Goal: Browse casually: Explore the website without a specific task or goal

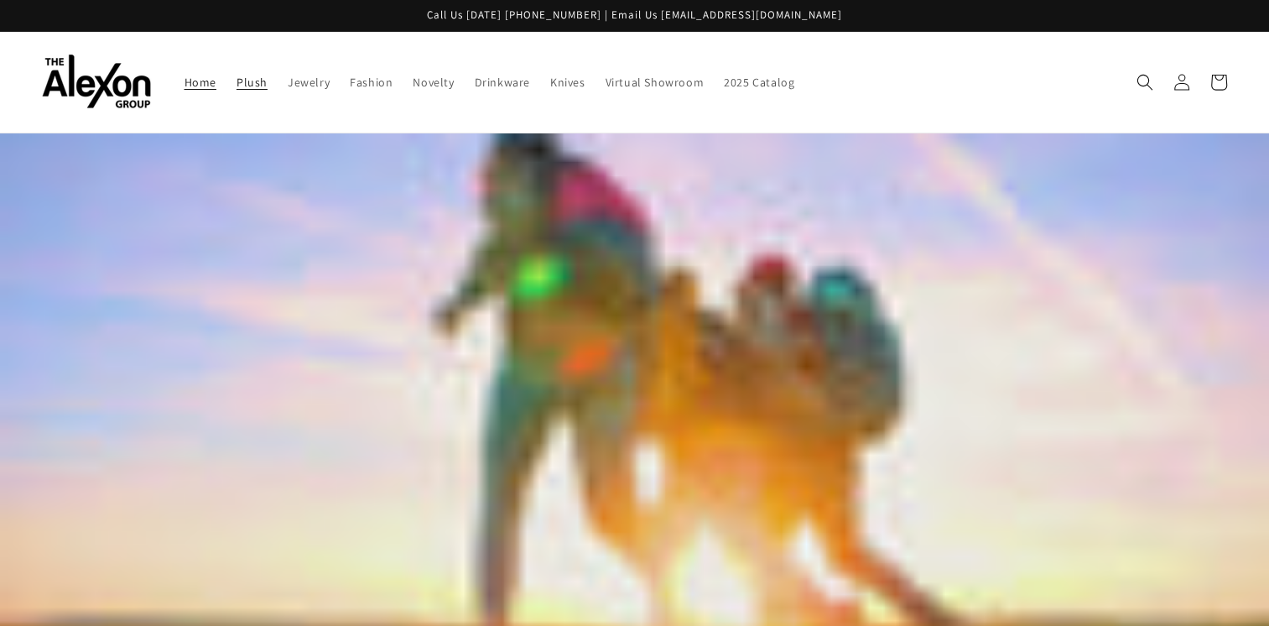
click at [236, 75] on span "Plush" at bounding box center [251, 82] width 31 height 15
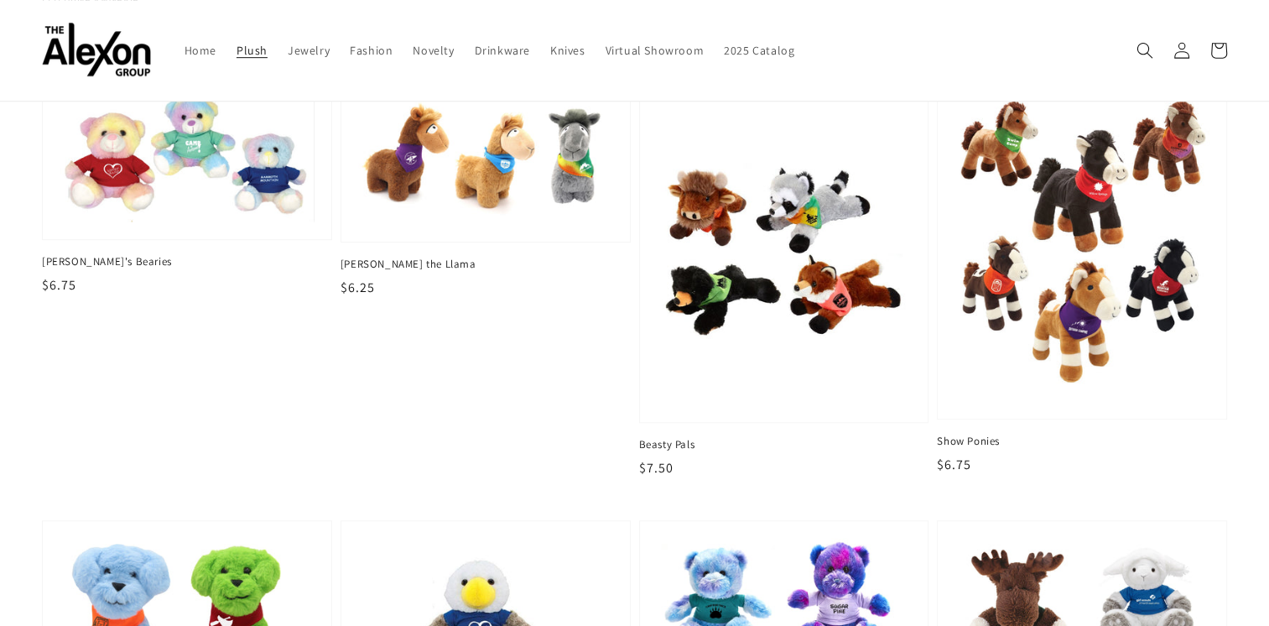
scroll to position [1037, 0]
click at [713, 374] on img at bounding box center [784, 250] width 255 height 310
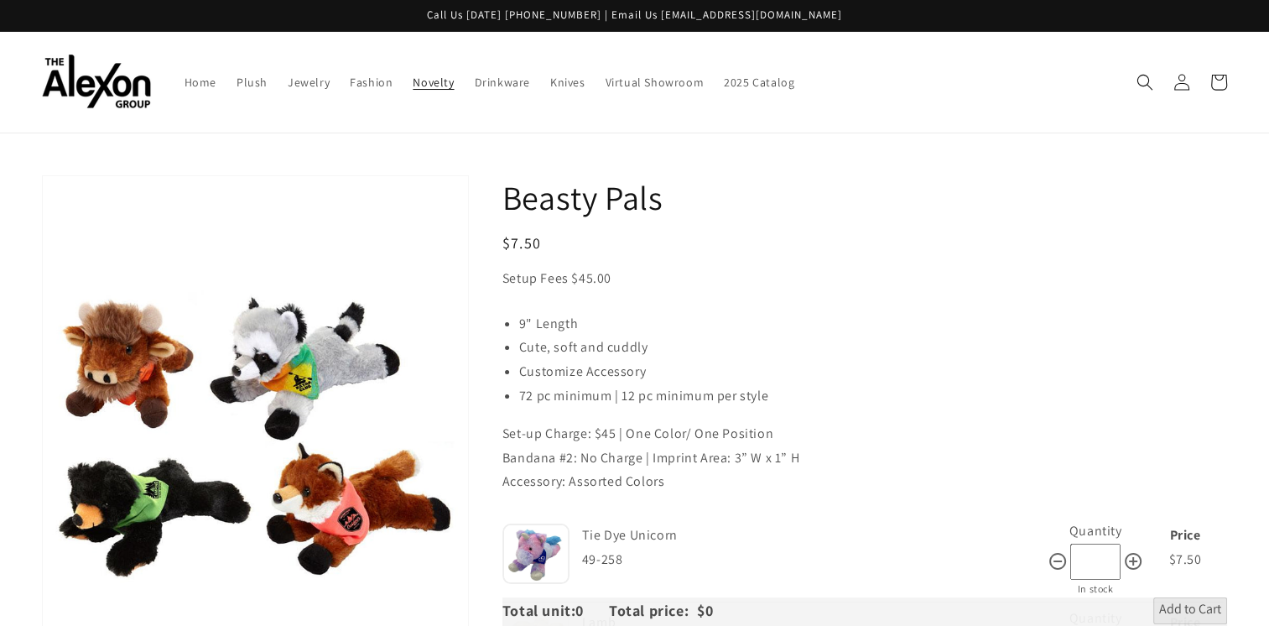
click at [413, 77] on span "Novelty" at bounding box center [433, 82] width 41 height 15
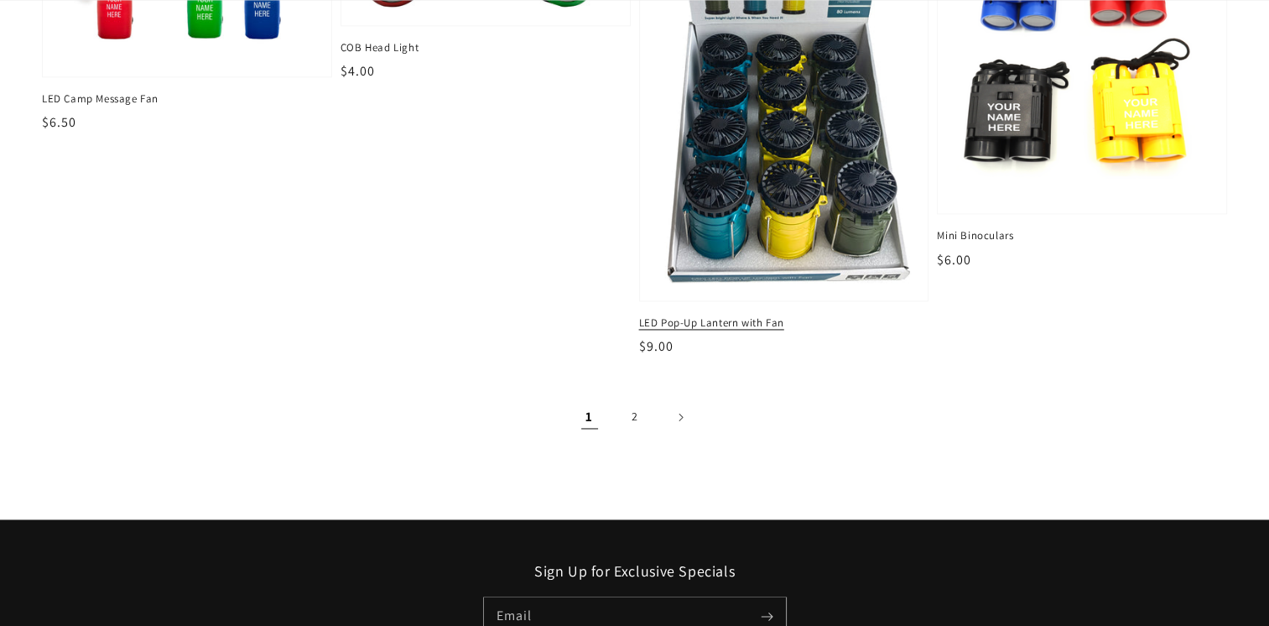
scroll to position [2439, 0]
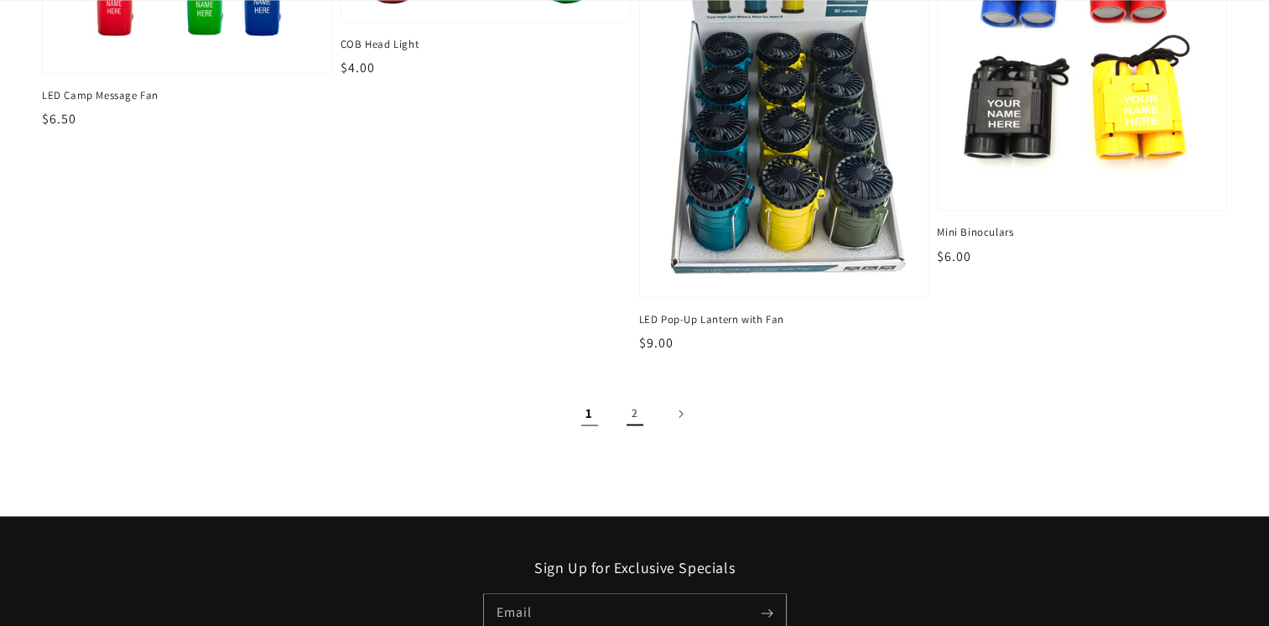
click at [639, 395] on link "2" at bounding box center [634, 413] width 37 height 37
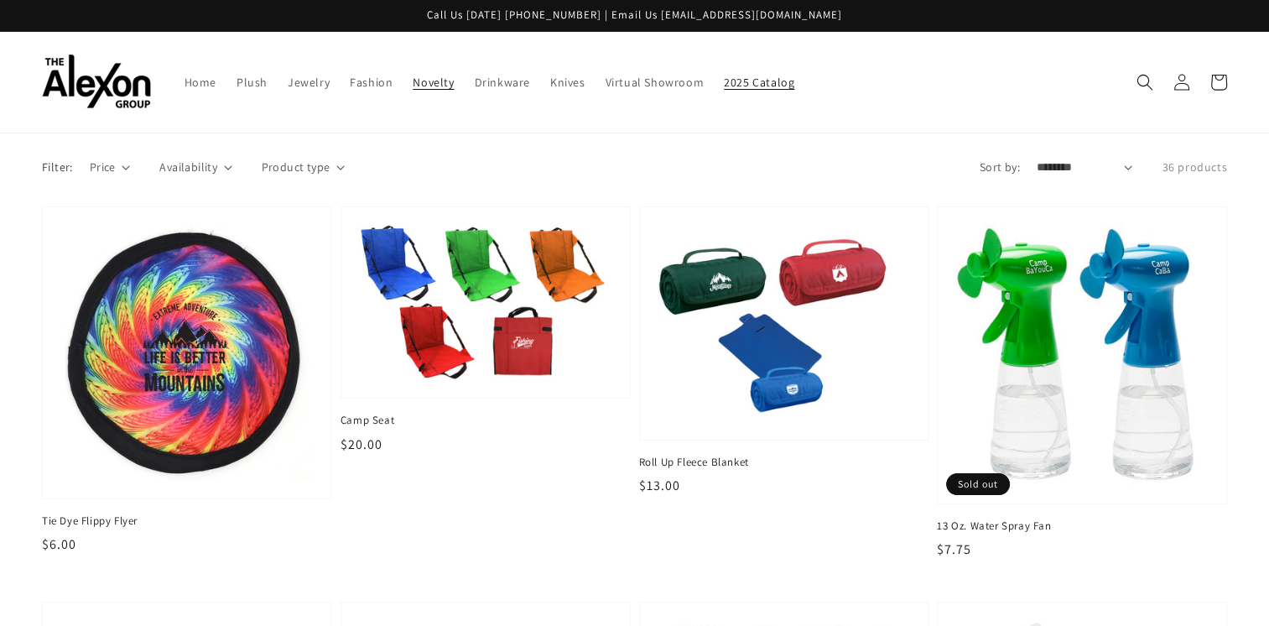
click at [751, 70] on link "2025 Catalog" at bounding box center [759, 82] width 91 height 35
